Goal: Information Seeking & Learning: Check status

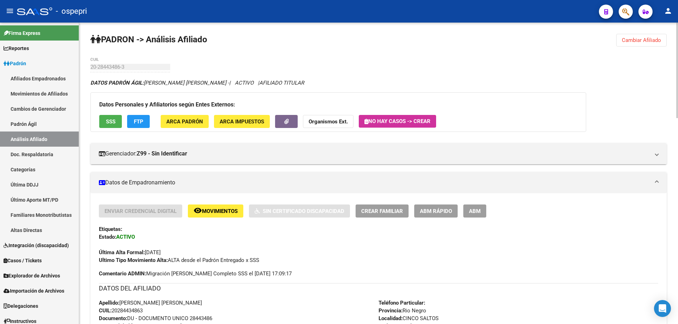
click at [656, 43] on button "Cambiar Afiliado" at bounding box center [641, 40] width 50 height 13
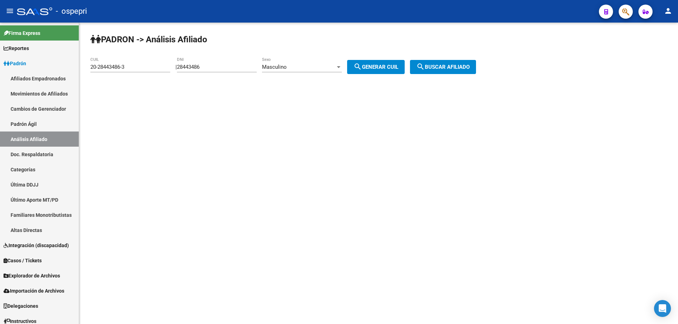
click at [213, 70] on input "28443486" at bounding box center [217, 67] width 80 height 6
drag, startPoint x: 212, startPoint y: 68, endPoint x: 195, endPoint y: 67, distance: 17.7
click at [195, 67] on input "28443486" at bounding box center [217, 67] width 80 height 6
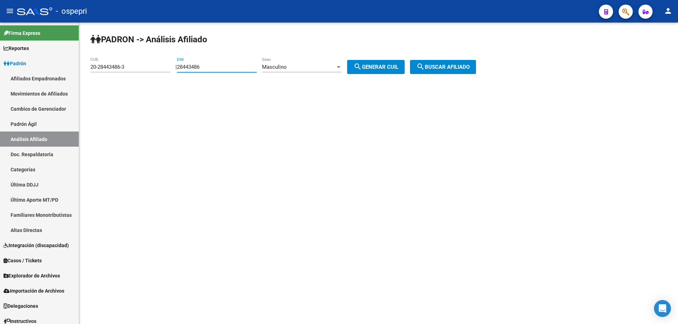
paste input "9795655"
type input "29795655"
click at [375, 62] on button "search Generar CUIL" at bounding box center [376, 67] width 58 height 14
type input "20-29795655-9"
click at [450, 66] on span "search Buscar afiliado" at bounding box center [442, 67] width 53 height 6
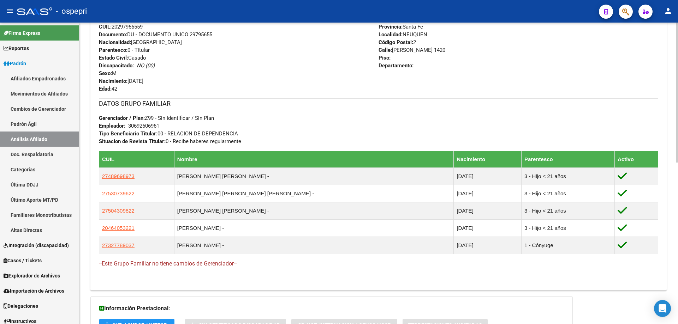
scroll to position [348, 0]
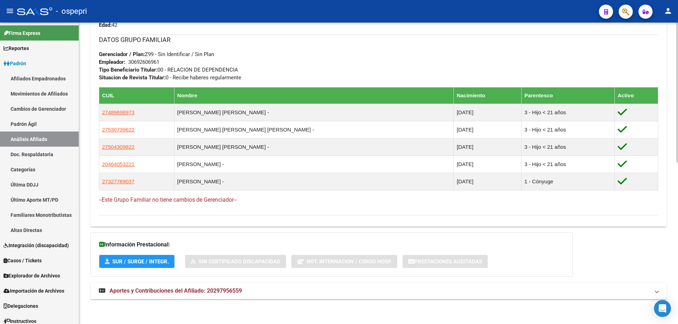
click at [196, 294] on strong "Aportes y Contribuciones del Afiliado: 20297956559" at bounding box center [170, 291] width 143 height 8
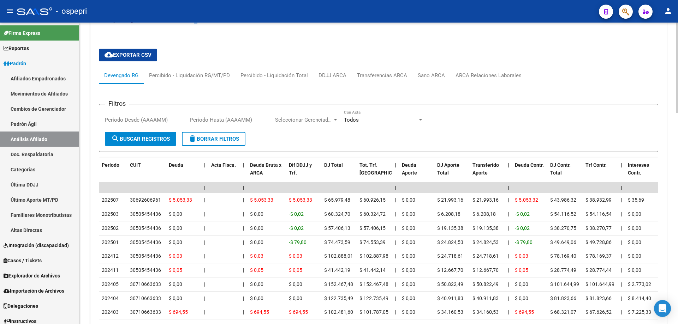
scroll to position [624, 0]
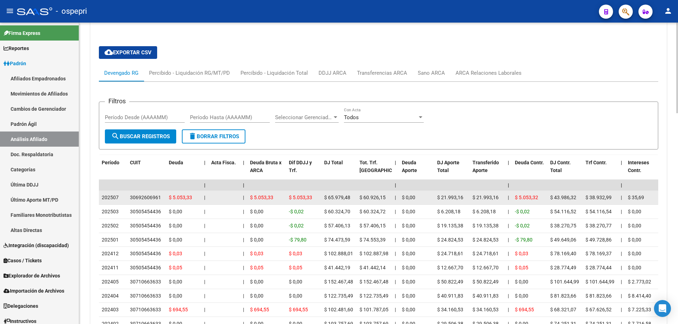
click at [151, 195] on div "30692606961" at bounding box center [145, 198] width 31 height 8
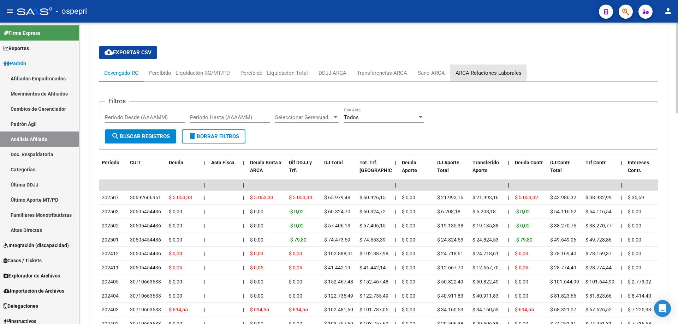
click at [476, 73] on div "ARCA Relaciones Laborales" at bounding box center [488, 73] width 66 height 8
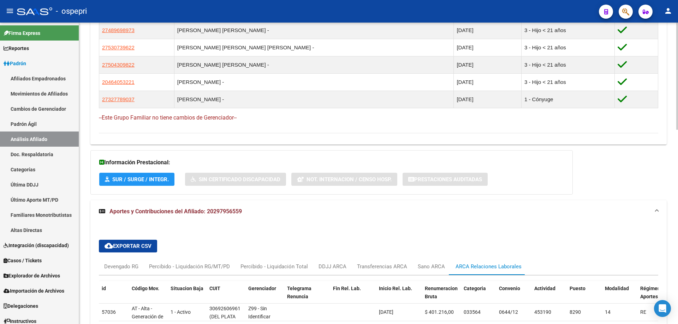
scroll to position [453, 0]
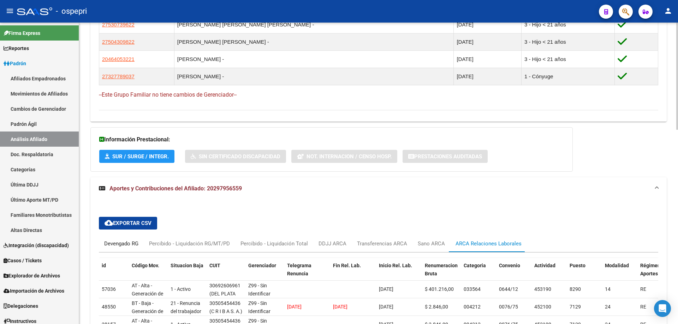
click at [122, 246] on div "Devengado RG" at bounding box center [121, 244] width 34 height 8
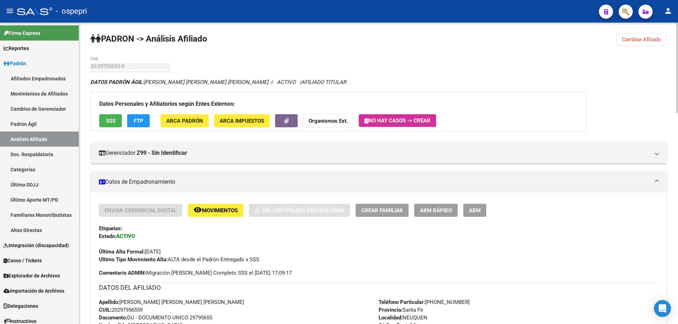
scroll to position [0, 0]
